Goal: Entertainment & Leisure: Consume media (video, audio)

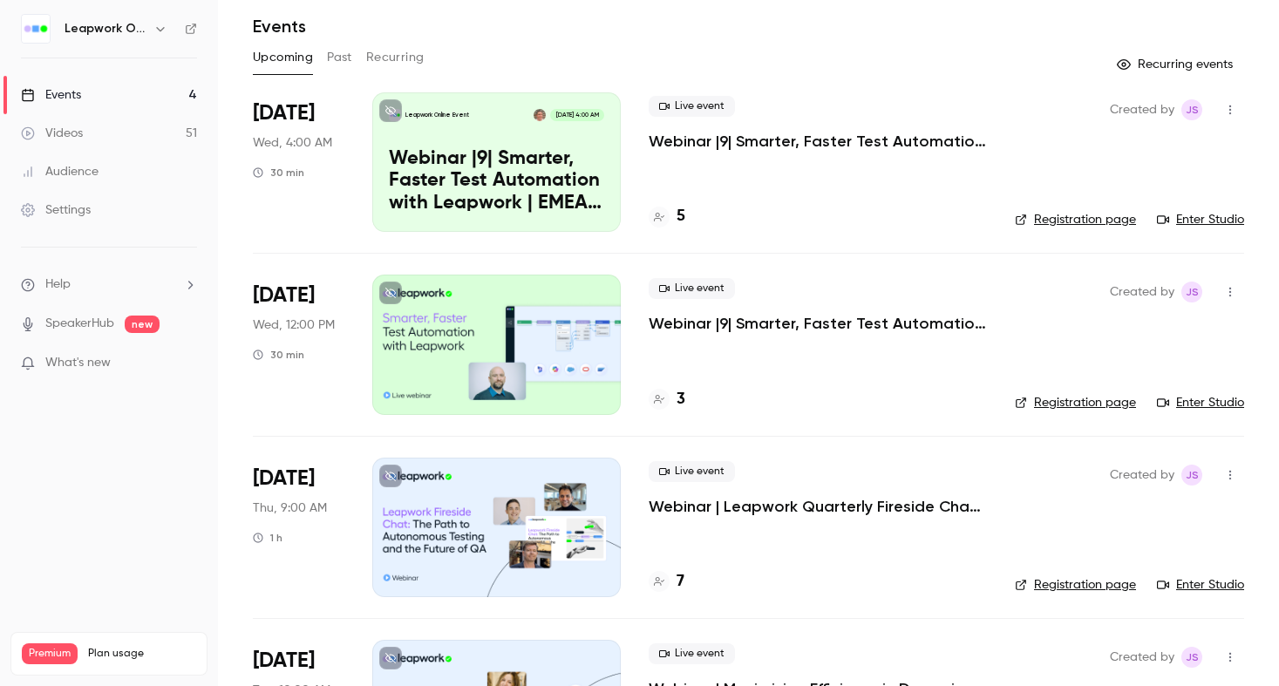
scroll to position [51, 0]
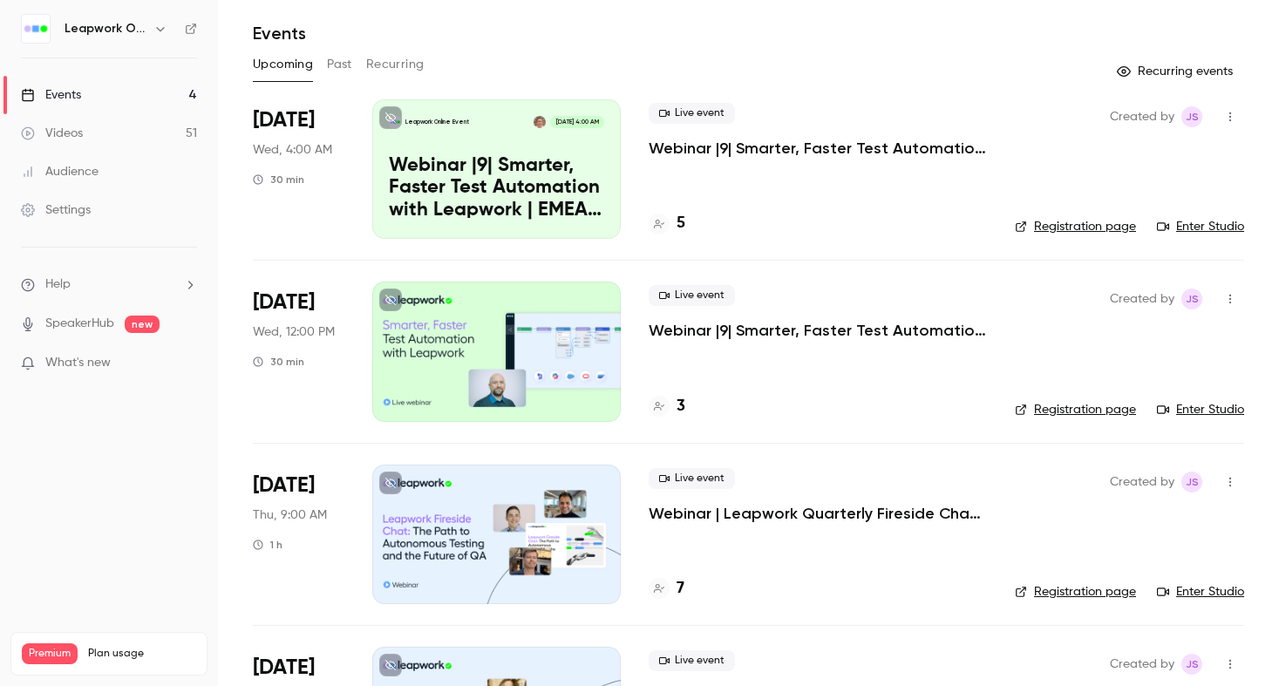
click at [345, 70] on button "Past" at bounding box center [339, 65] width 25 height 28
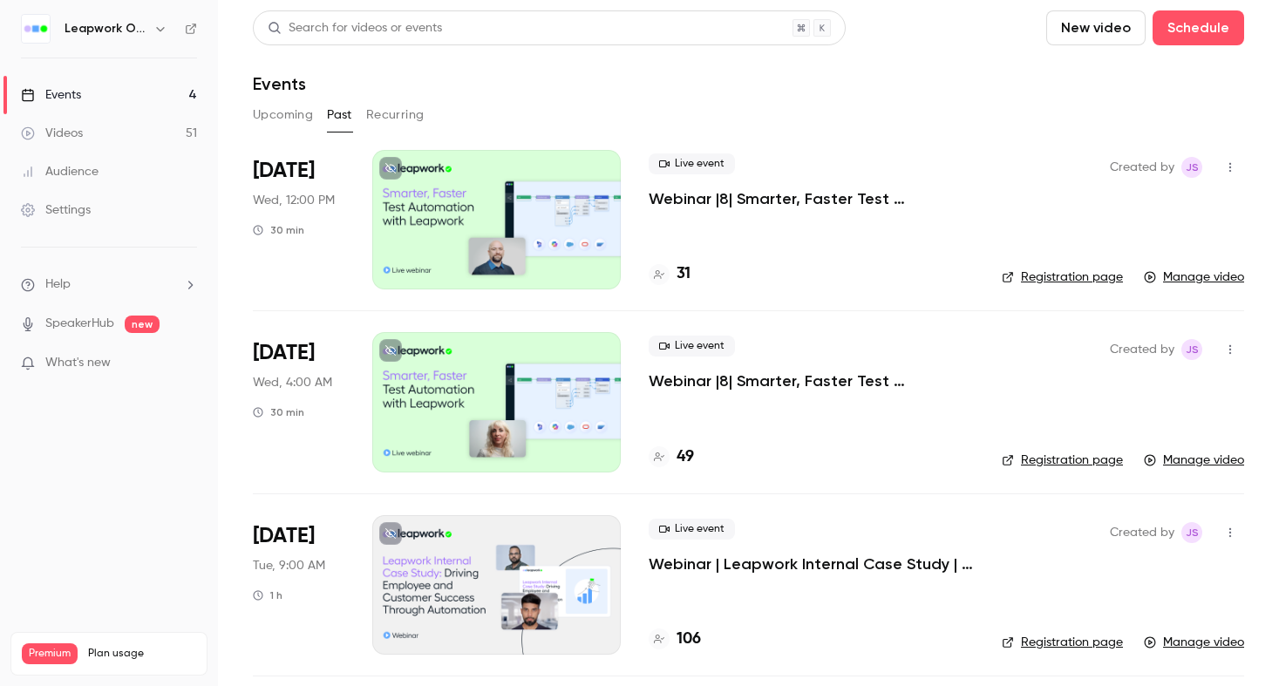
click at [733, 203] on p "Webinar |8| Smarter, Faster Test Automation with Leapwork | [GEOGRAPHIC_DATA] |…" at bounding box center [811, 198] width 325 height 21
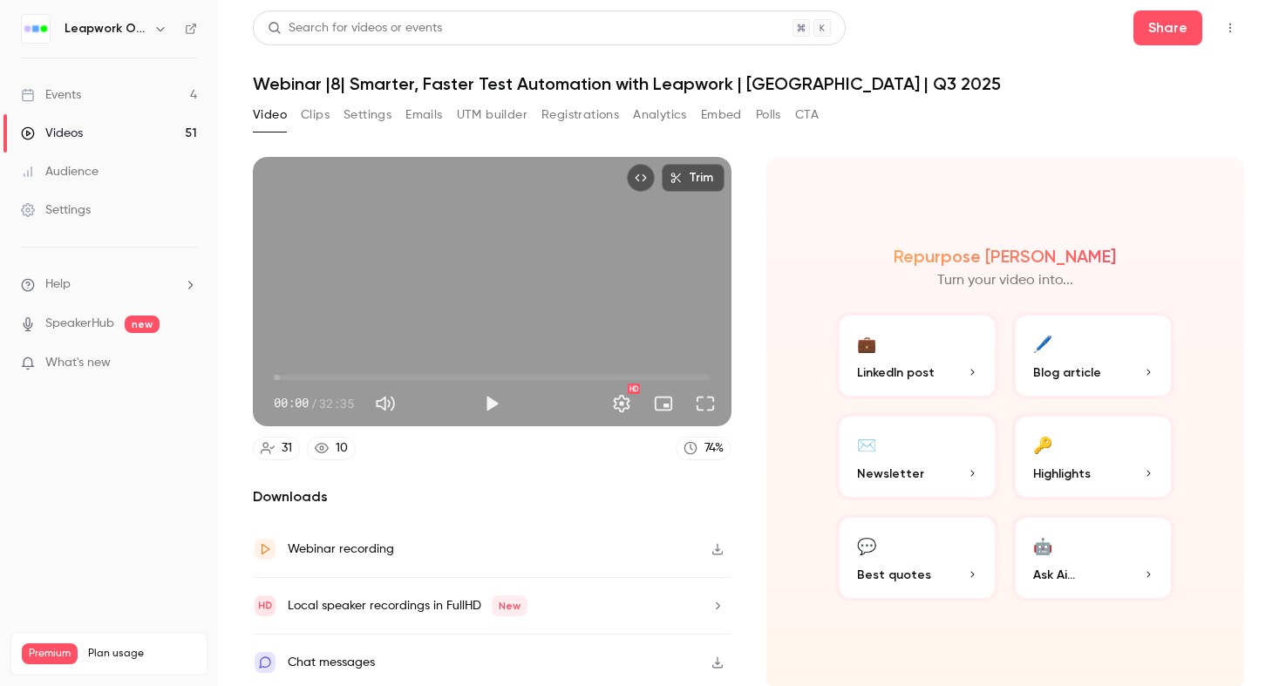
click at [433, 114] on button "Emails" at bounding box center [424, 115] width 37 height 28
